Goal: Transaction & Acquisition: Purchase product/service

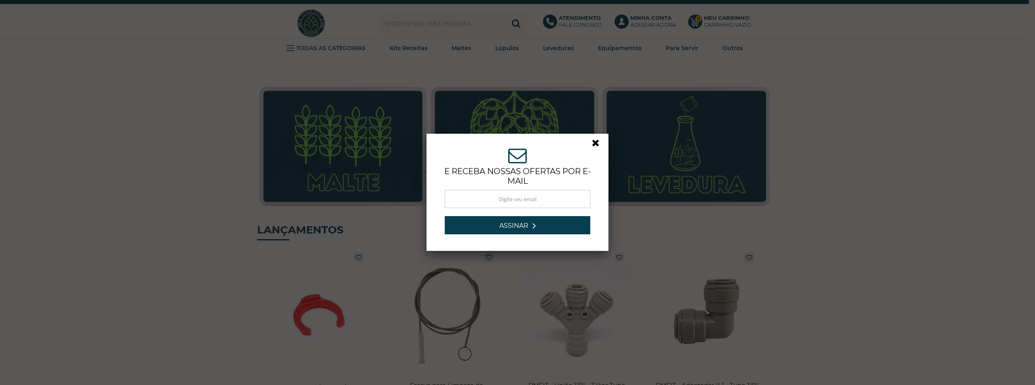
click at [465, 19] on div "ASSINE NOSSA NEWSLETTER e receba nossas ofertas por e-mail Obrigado por se insc…" at bounding box center [517, 192] width 1035 height 385
click at [451, 23] on div "ASSINE NOSSA NEWSLETTER e receba nossas ofertas por e-mail Obrigado por se insc…" at bounding box center [517, 192] width 1035 height 385
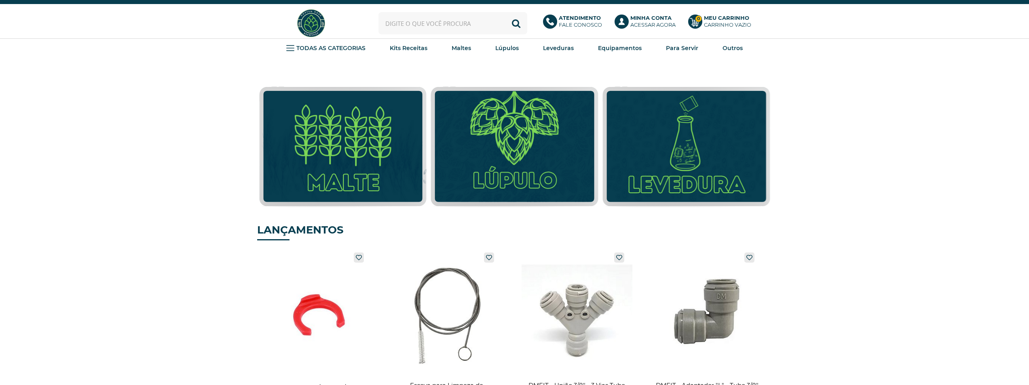
click at [451, 23] on input "text" at bounding box center [453, 23] width 149 height 22
type input "extratora"
click at [505, 12] on button "Buscar" at bounding box center [516, 23] width 22 height 22
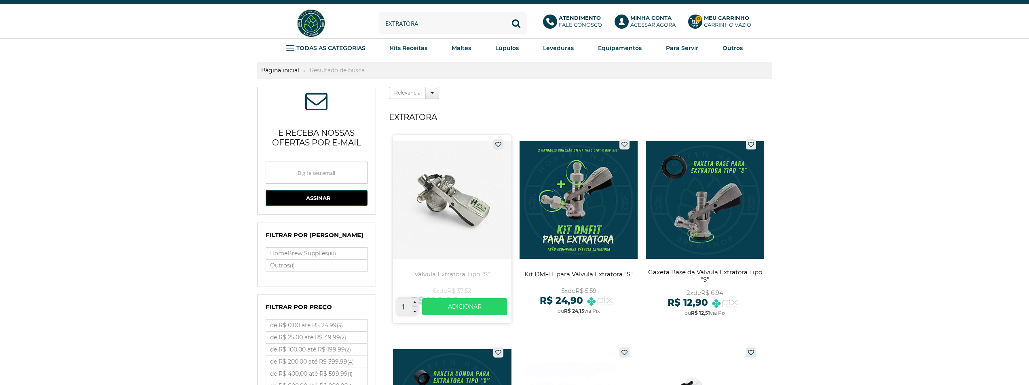
click at [497, 196] on link at bounding box center [452, 229] width 119 height 188
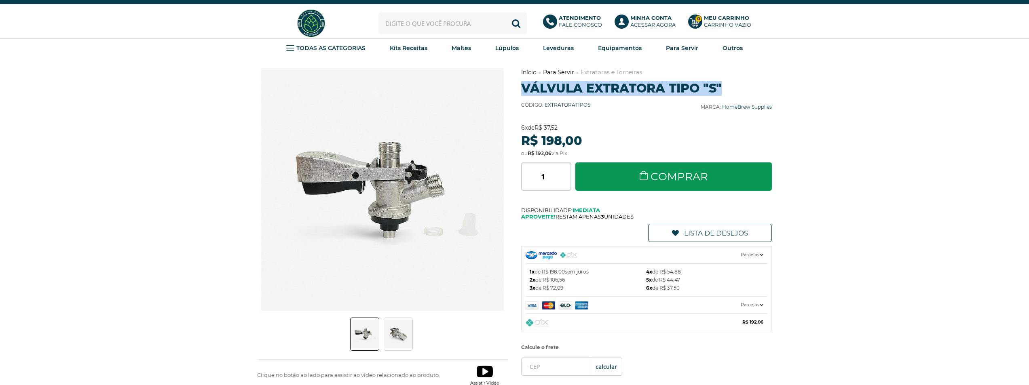
drag, startPoint x: 523, startPoint y: 87, endPoint x: 718, endPoint y: 86, distance: 195.4
click at [724, 87] on h1 "Válvula Extratora Tipo "S"" at bounding box center [646, 88] width 251 height 15
